Goal: Find specific page/section: Find specific page/section

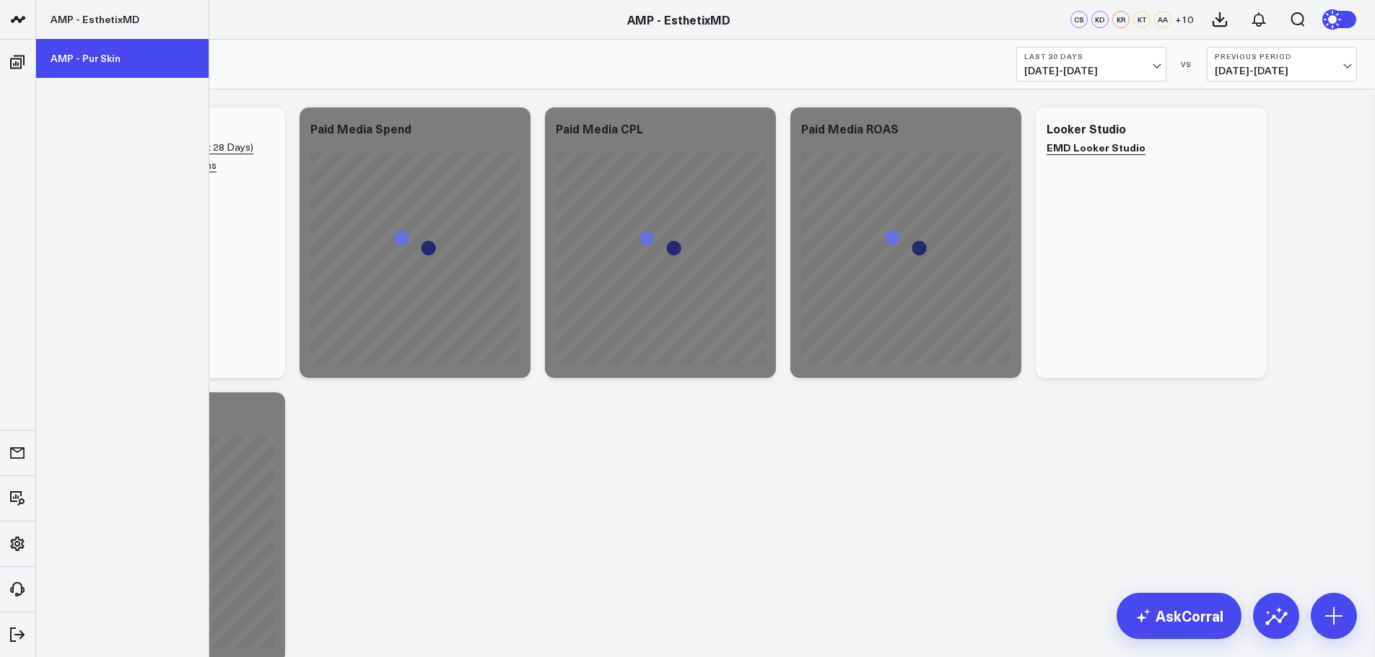
click at [102, 65] on link "AMP - Pur Skin" at bounding box center [122, 58] width 172 height 39
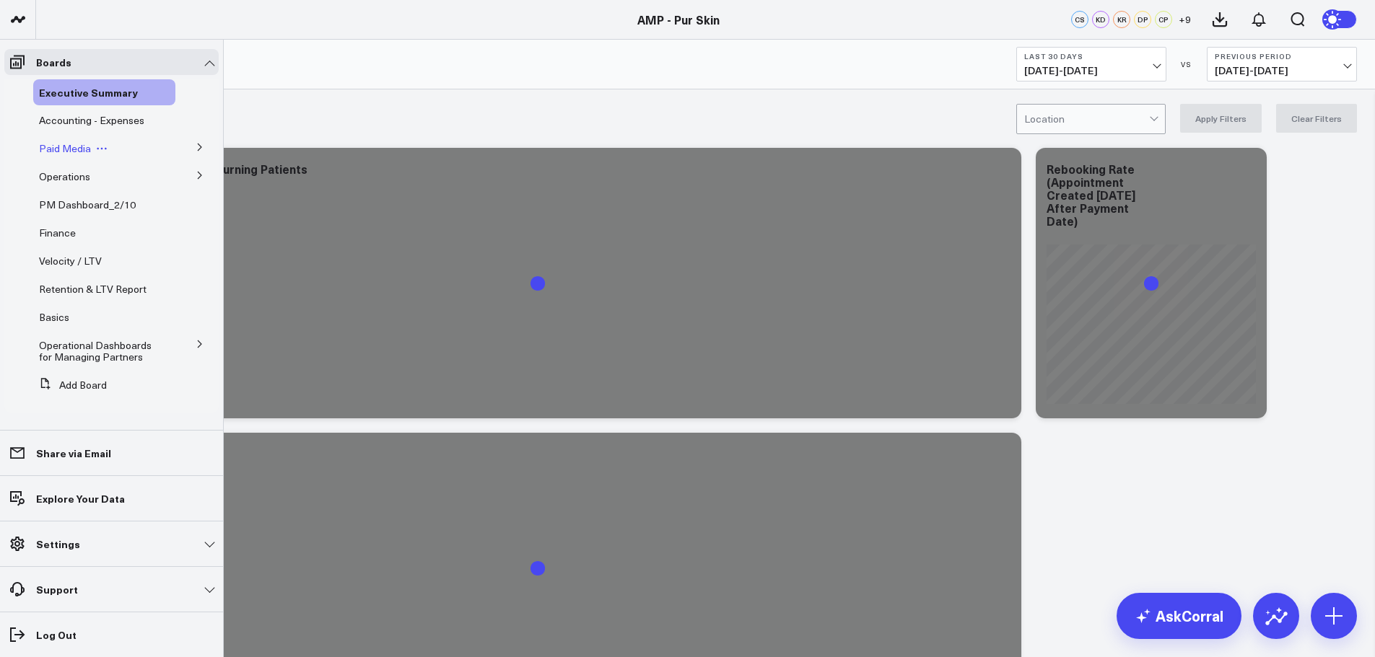
click at [73, 147] on span "Paid Media" at bounding box center [65, 148] width 52 height 14
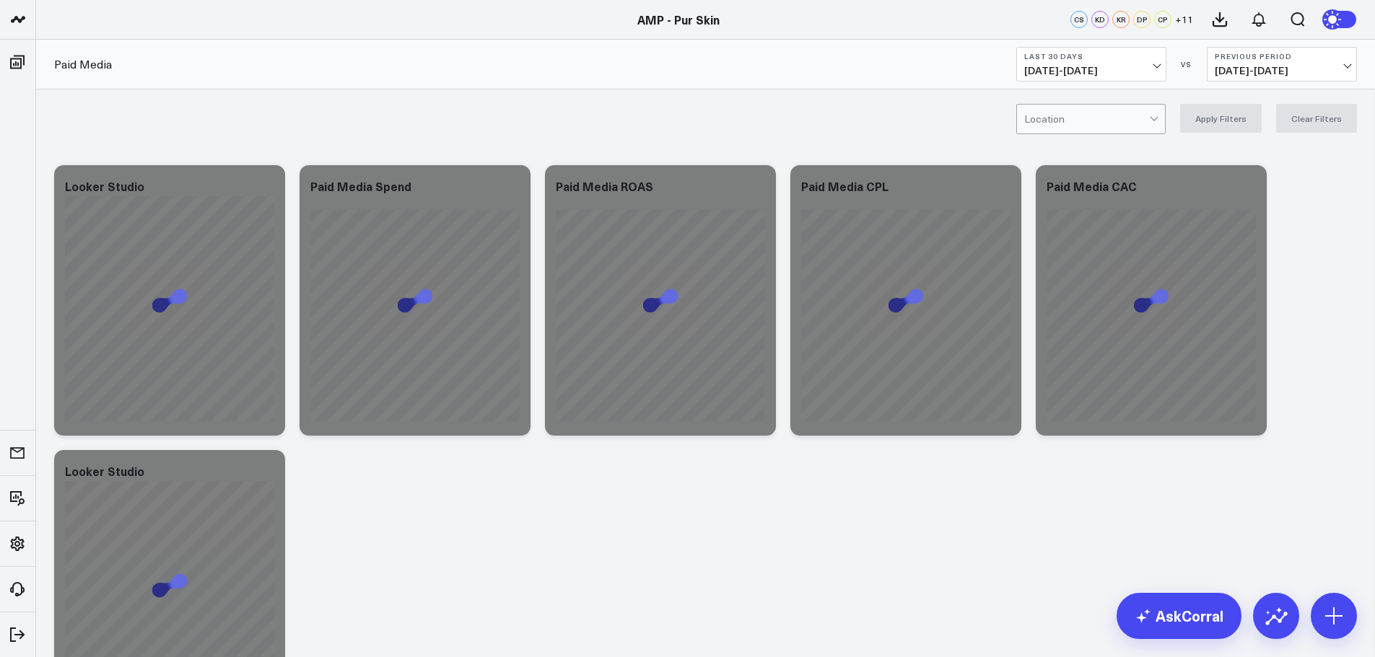
click at [1126, 63] on button "Last 30 Days [DATE] - [DATE]" at bounding box center [1091, 64] width 150 height 35
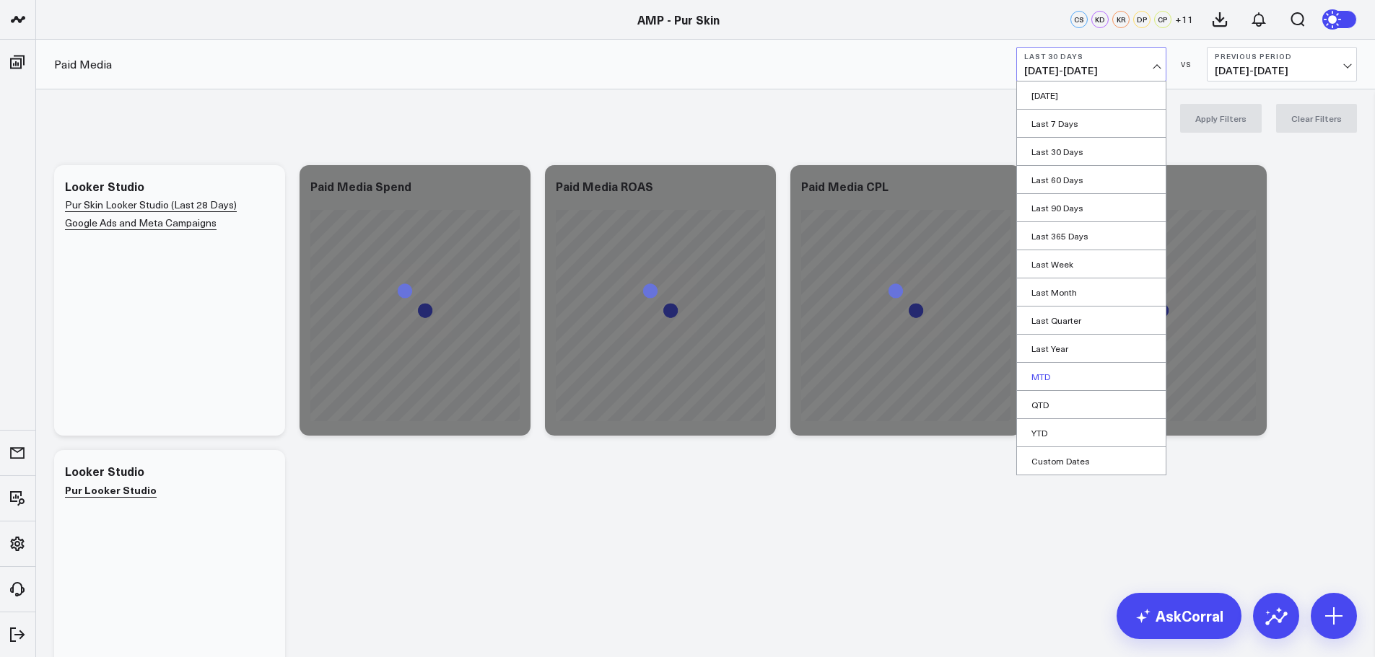
click at [1078, 371] on link "MTD" at bounding box center [1091, 376] width 149 height 27
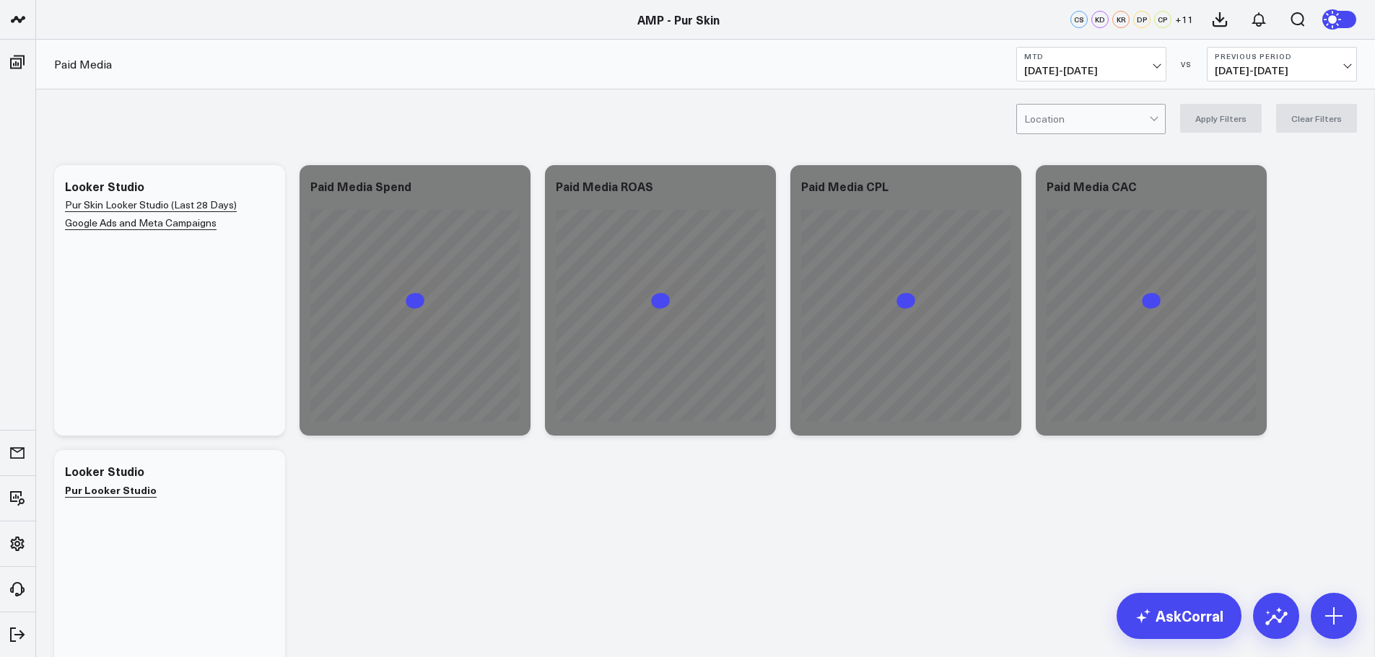
click at [1144, 123] on div at bounding box center [1086, 119] width 125 height 29
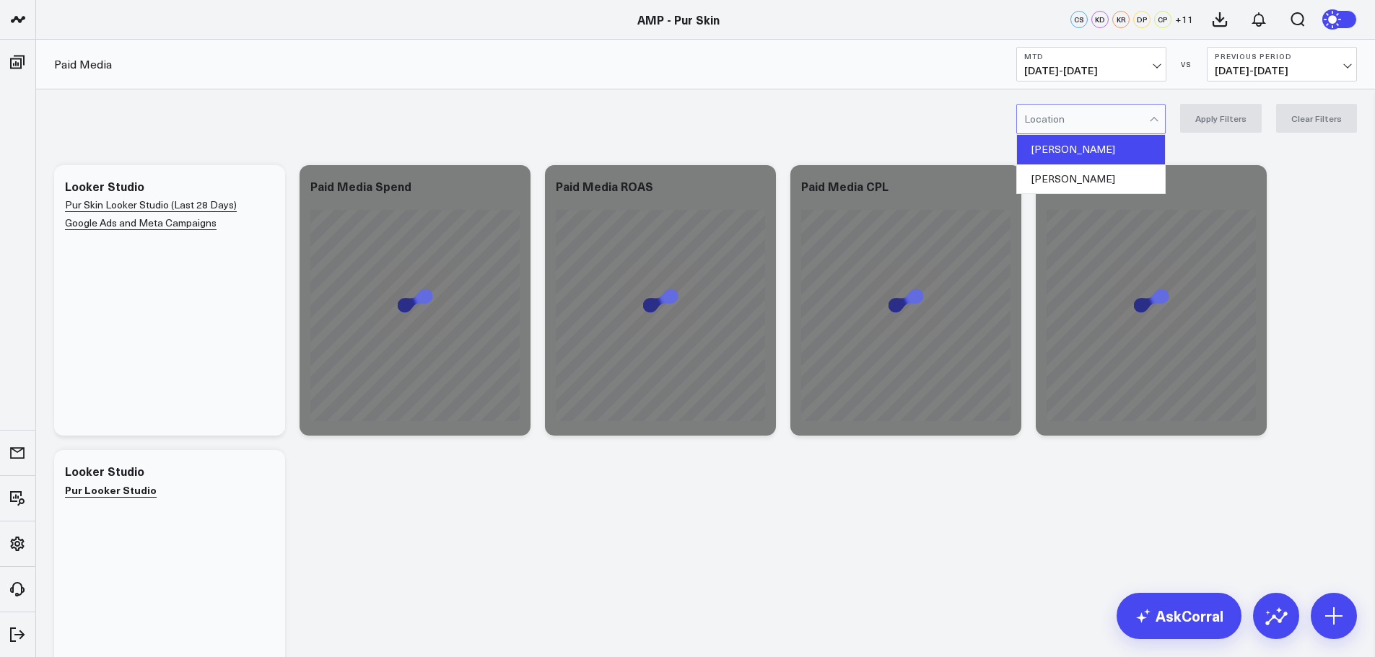
click at [1090, 154] on div "[PERSON_NAME]" at bounding box center [1091, 150] width 148 height 30
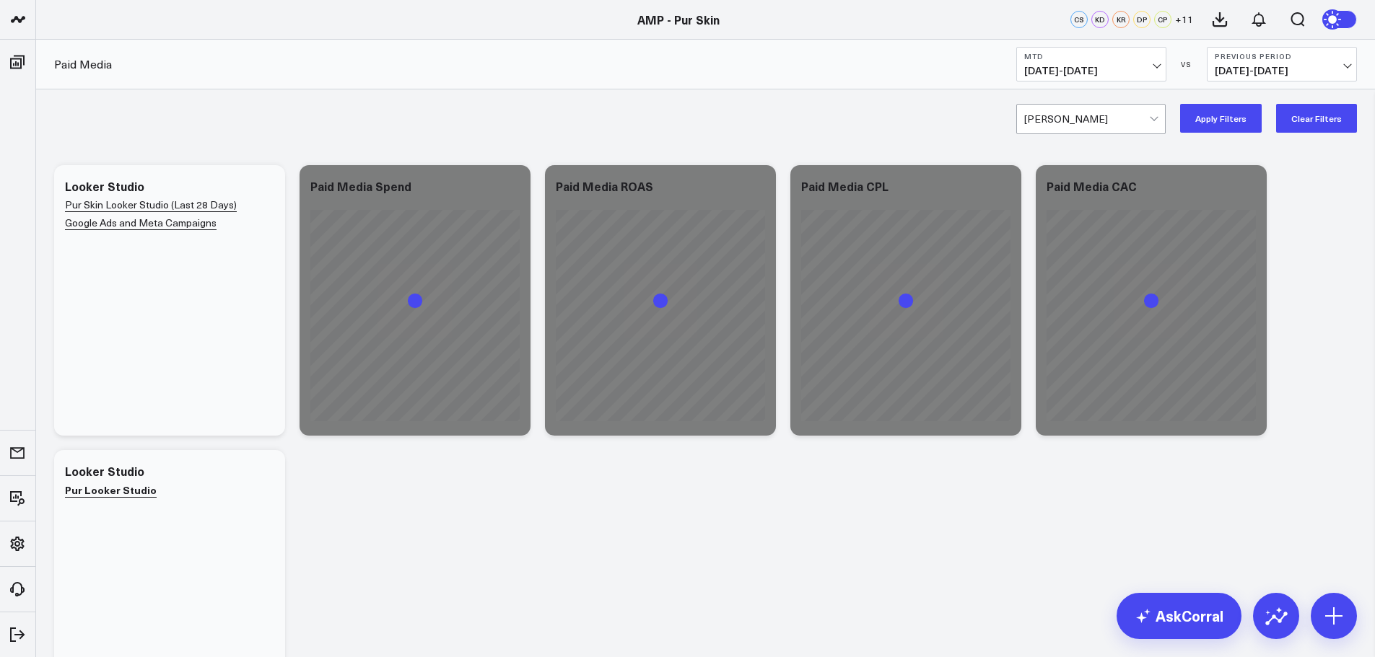
click at [1239, 110] on button "Apply Filters" at bounding box center [1221, 118] width 82 height 29
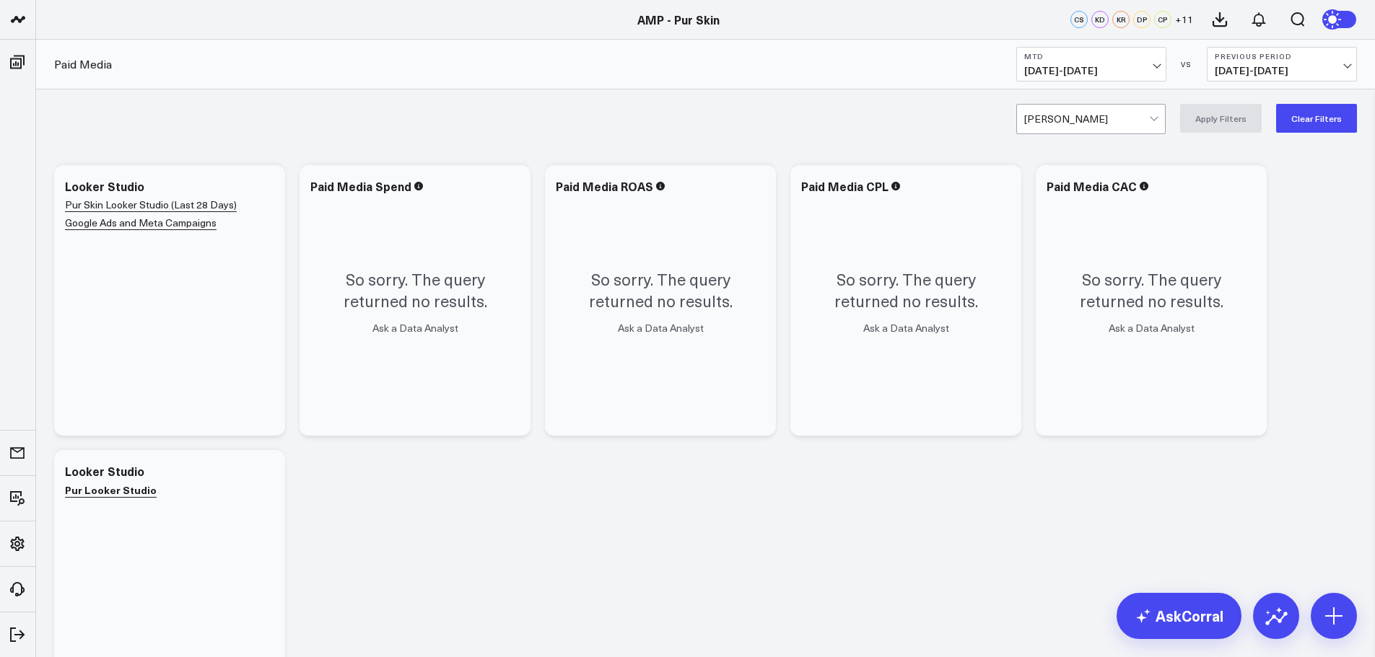
click at [1323, 117] on button "Clear Filters" at bounding box center [1316, 118] width 81 height 29
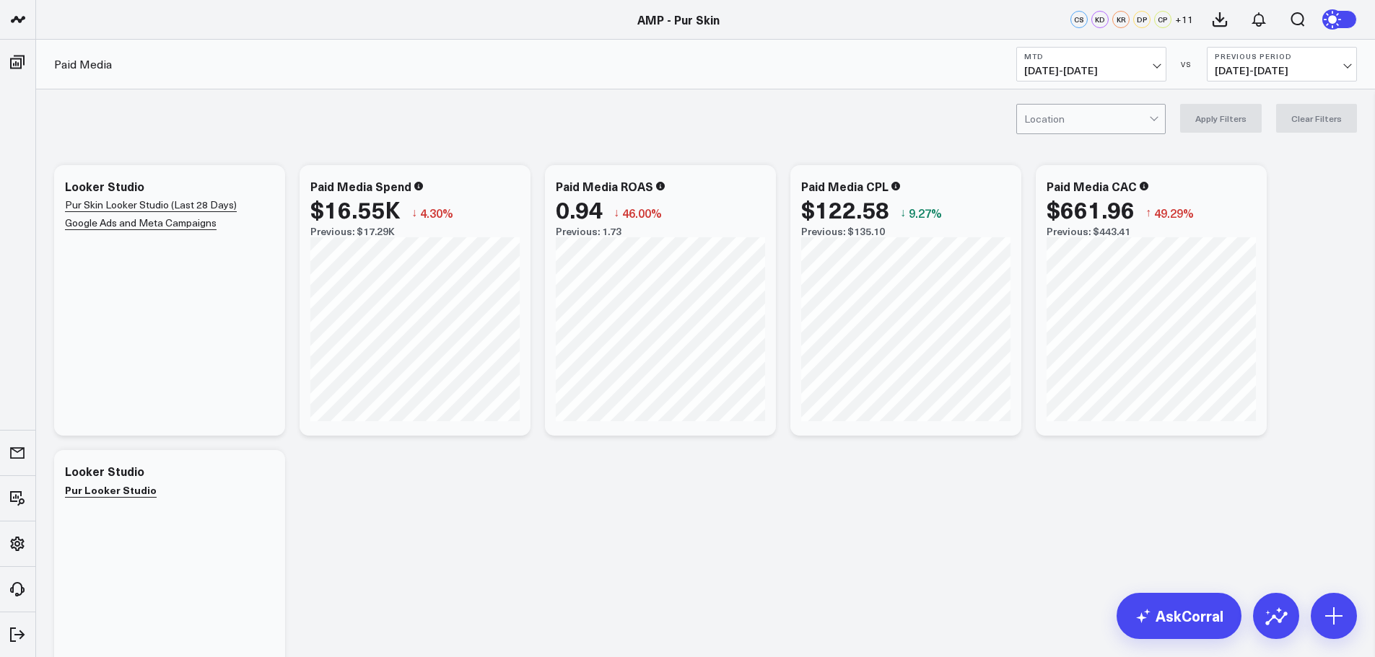
click at [1117, 133] on div "Location Apply Filters Clear Filters" at bounding box center [705, 118] width 1339 height 58
click at [1120, 120] on div at bounding box center [1086, 119] width 125 height 29
click at [1091, 172] on div "[PERSON_NAME]" at bounding box center [1091, 179] width 148 height 29
click at [1240, 126] on button "Apply Filters" at bounding box center [1221, 118] width 82 height 29
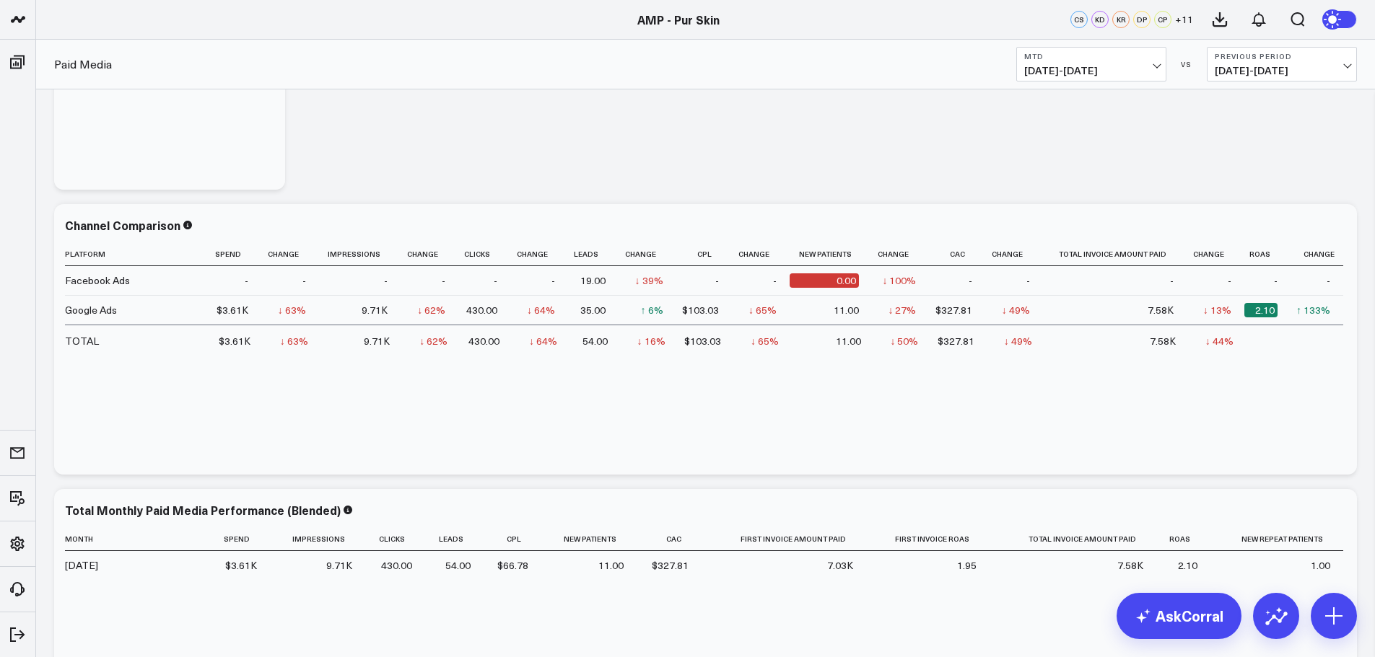
scroll to position [505, 0]
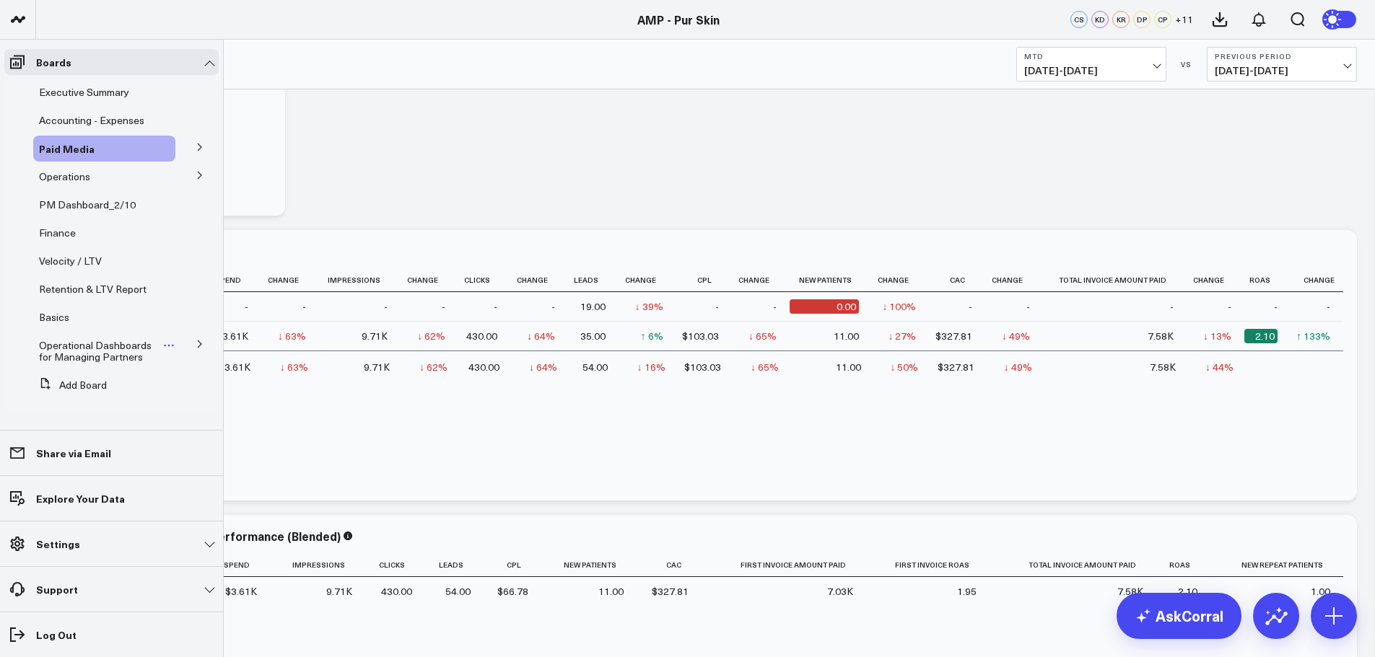
click at [95, 349] on span "Operational Dashboards for Managing Partners" at bounding box center [95, 350] width 113 height 25
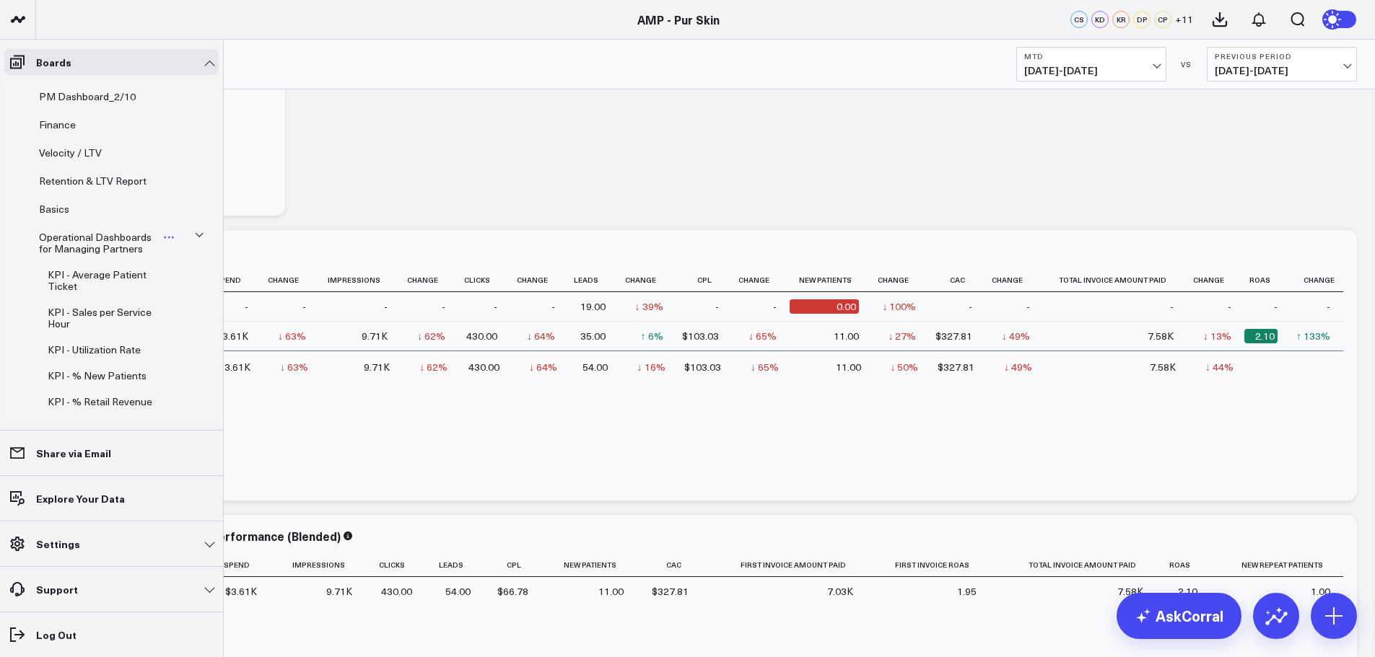
scroll to position [109, 0]
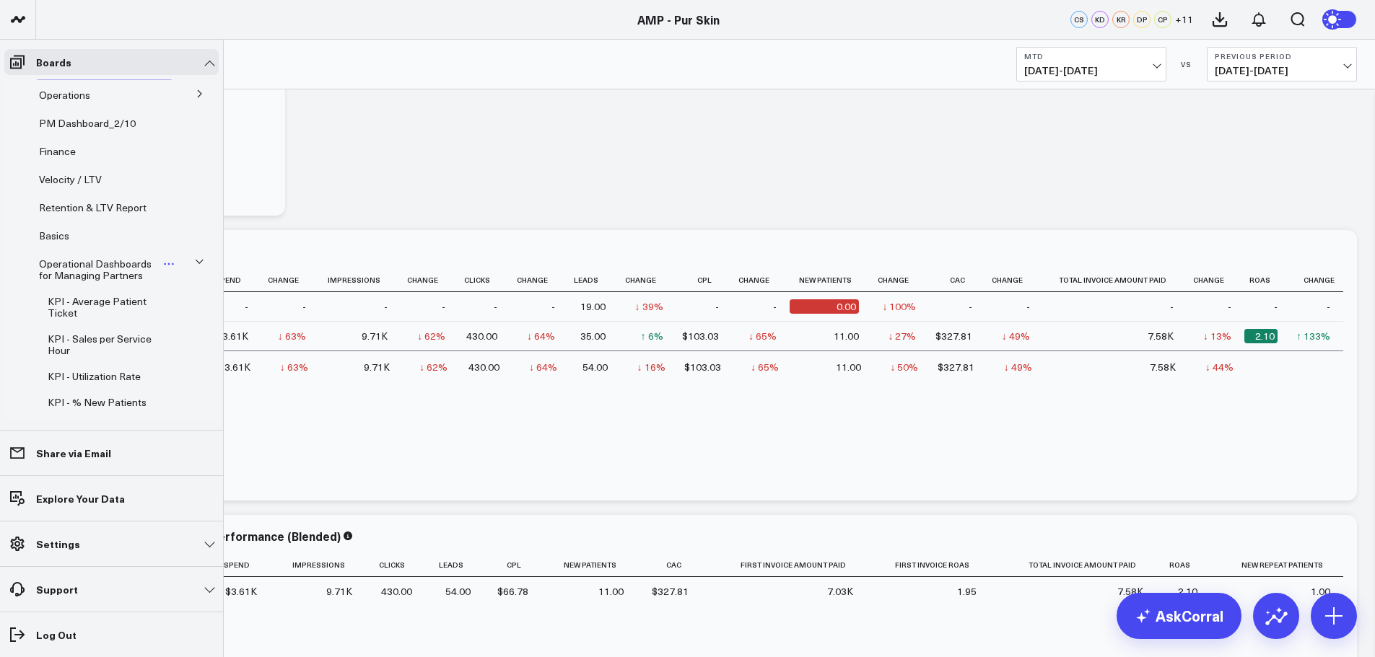
click at [74, 274] on span "Operational Dashboards for Managing Partners" at bounding box center [95, 269] width 113 height 25
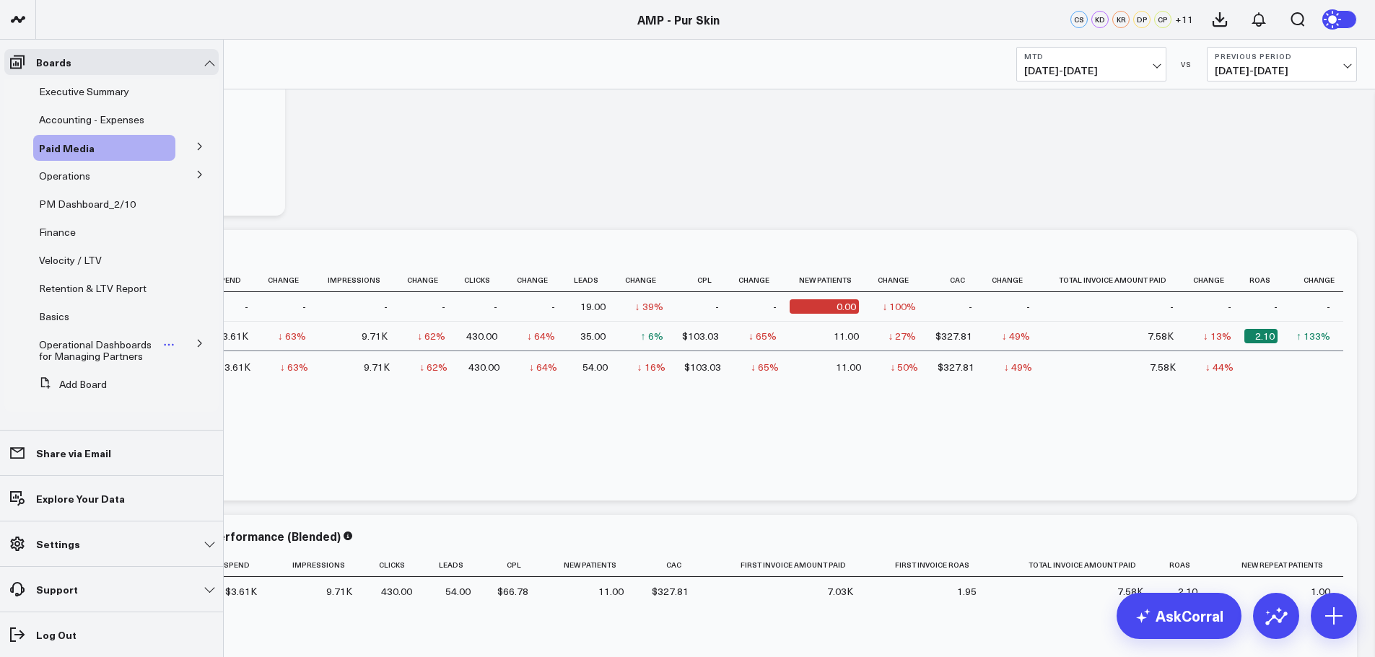
click at [95, 360] on span "Operational Dashboards for Managing Partners" at bounding box center [95, 350] width 113 height 25
click at [163, 348] on icon at bounding box center [169, 345] width 12 height 12
click at [89, 341] on span "Operational Dashboards for Managing Partners" at bounding box center [95, 350] width 113 height 25
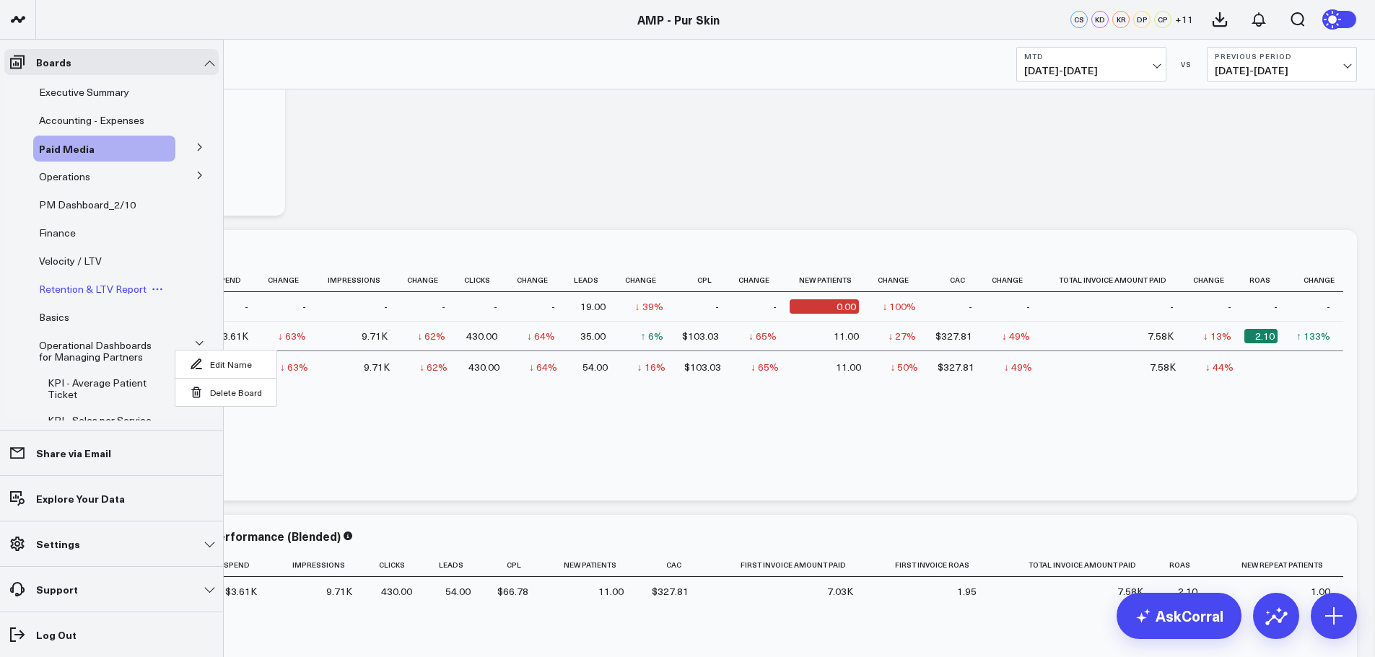
click at [79, 283] on span "Retention & LTV Report" at bounding box center [93, 289] width 108 height 14
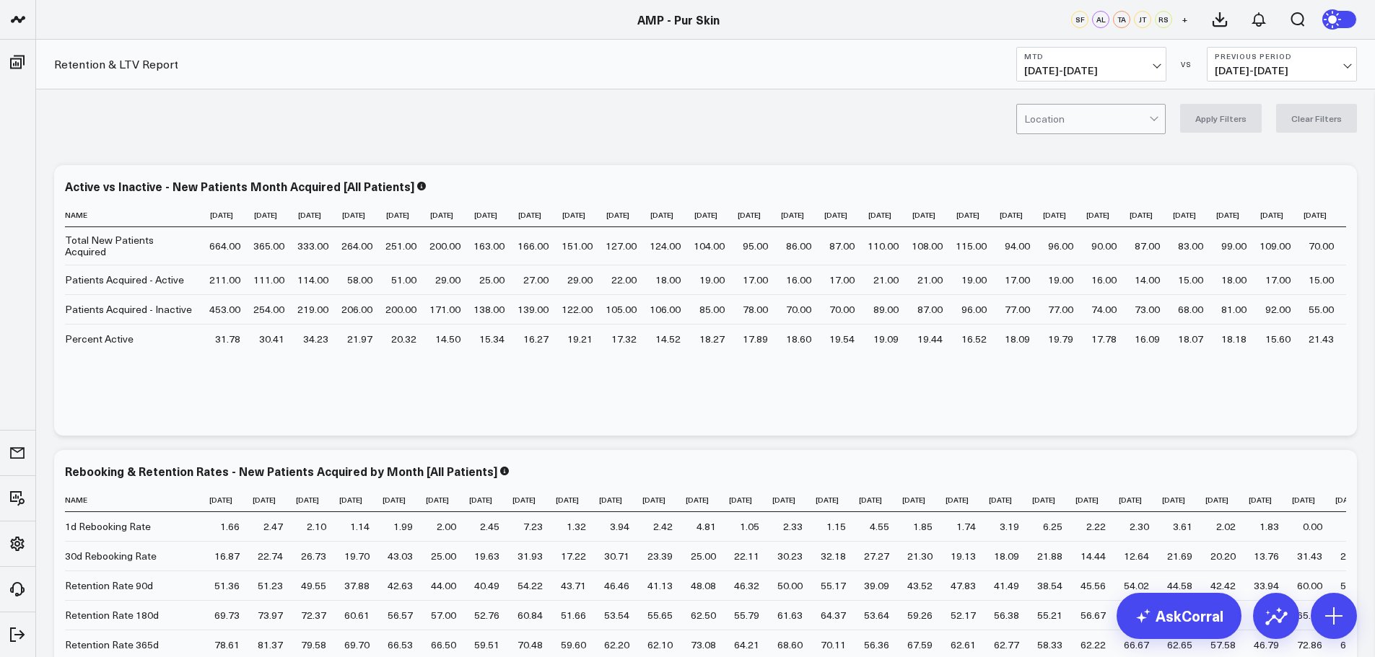
click at [1140, 118] on div at bounding box center [1086, 119] width 125 height 29
click at [1070, 176] on div "[PERSON_NAME]" at bounding box center [1091, 179] width 148 height 29
click at [1236, 117] on button "Apply Filters" at bounding box center [1221, 118] width 82 height 29
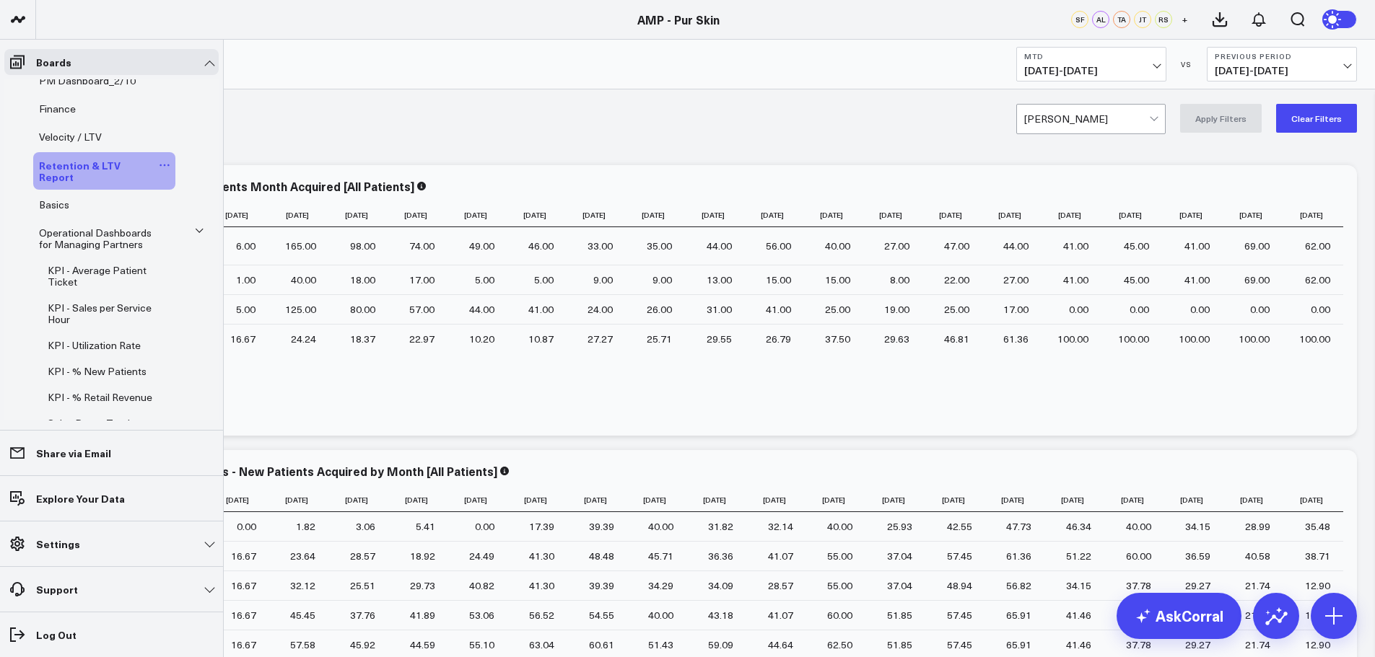
scroll to position [21, 0]
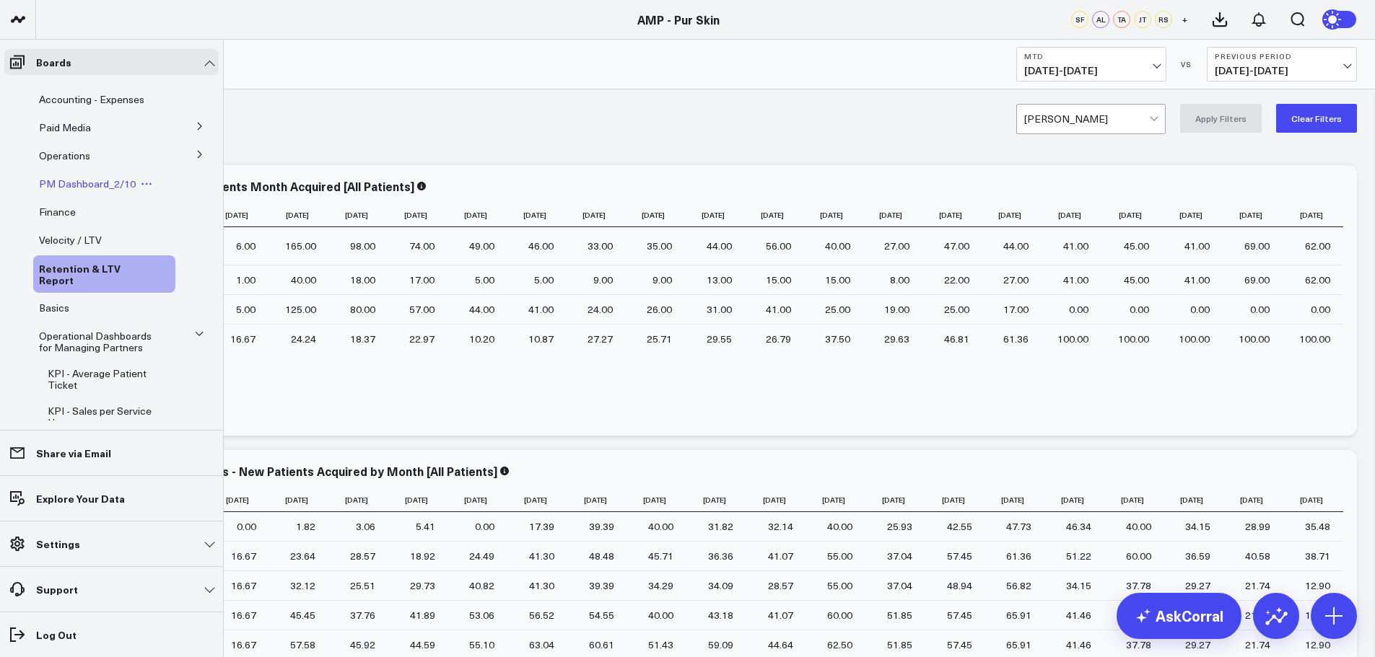
click at [102, 182] on span "PM Dashboard_2/10" at bounding box center [87, 184] width 97 height 14
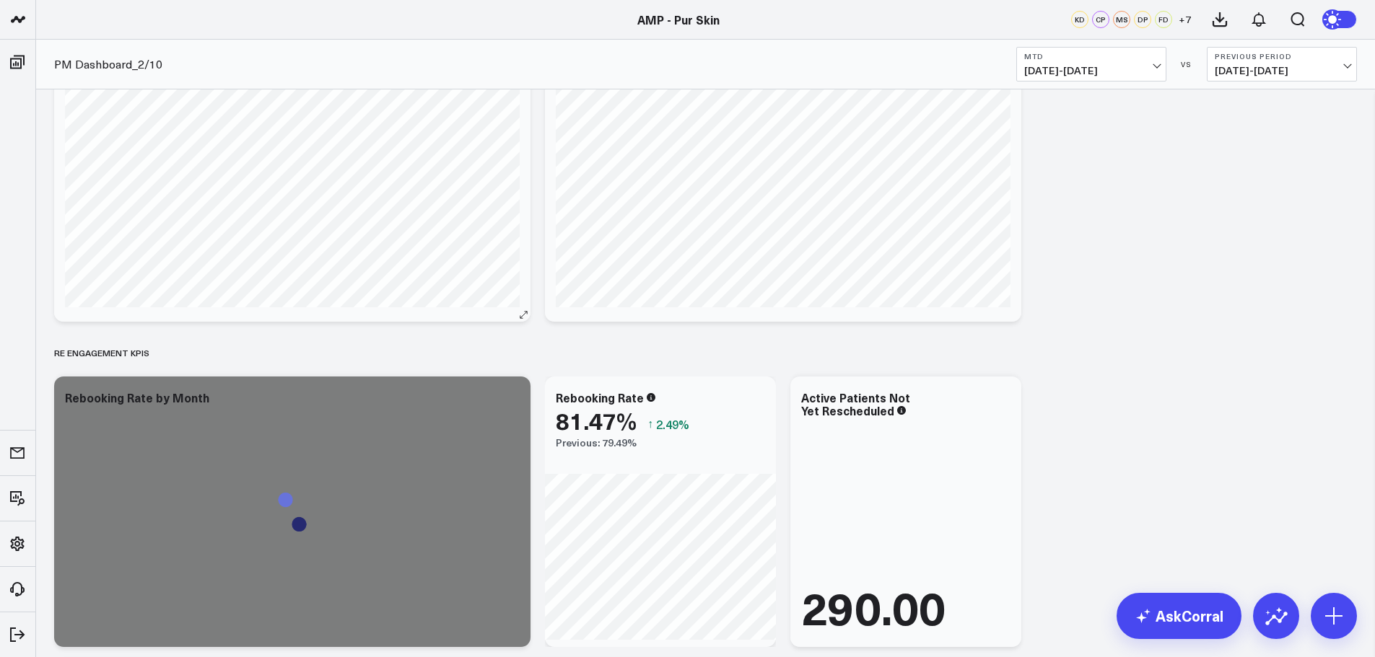
scroll to position [649, 0]
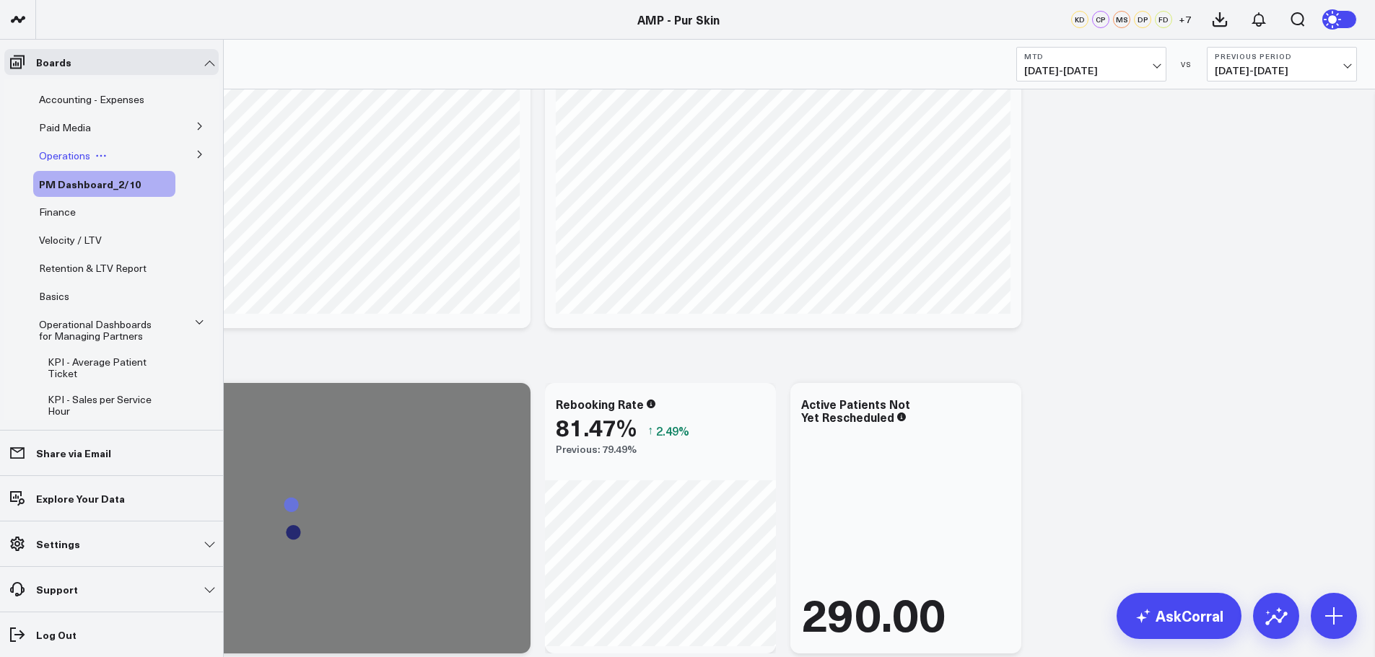
click at [74, 152] on span "Operations" at bounding box center [64, 156] width 51 height 14
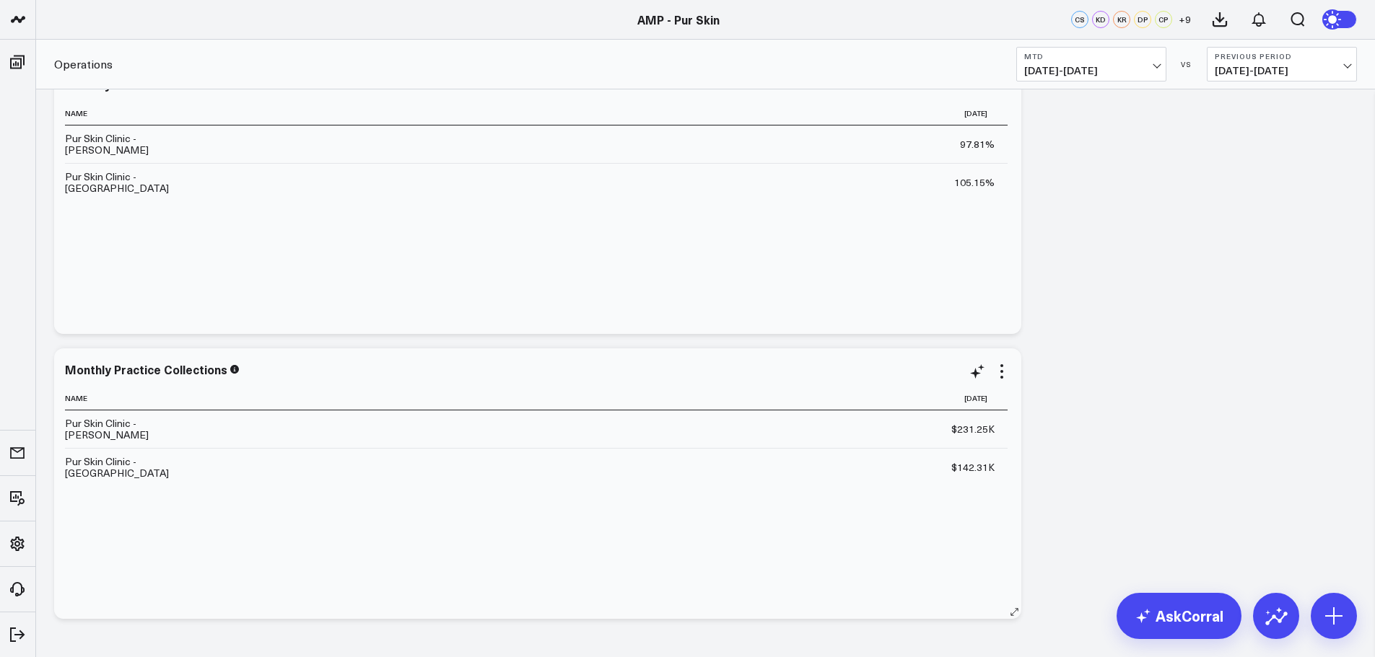
scroll to position [2406, 0]
